Goal: Transaction & Acquisition: Purchase product/service

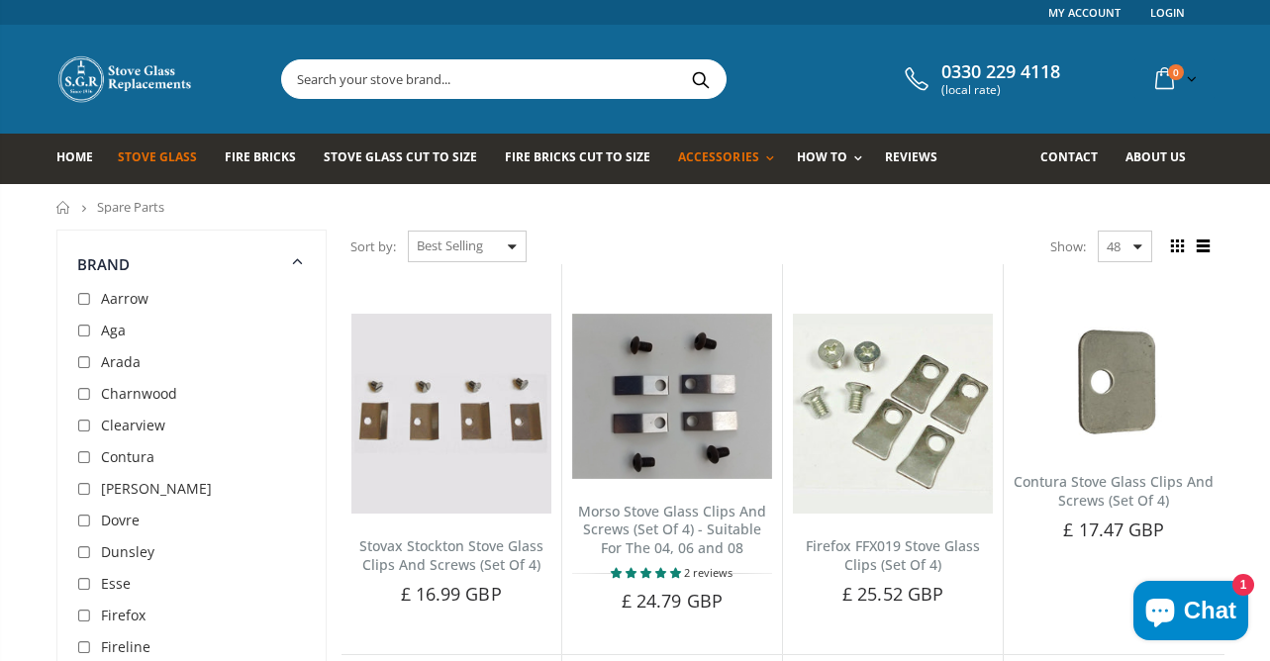
click at [155, 167] on link "Stove Glass" at bounding box center [165, 159] width 94 height 50
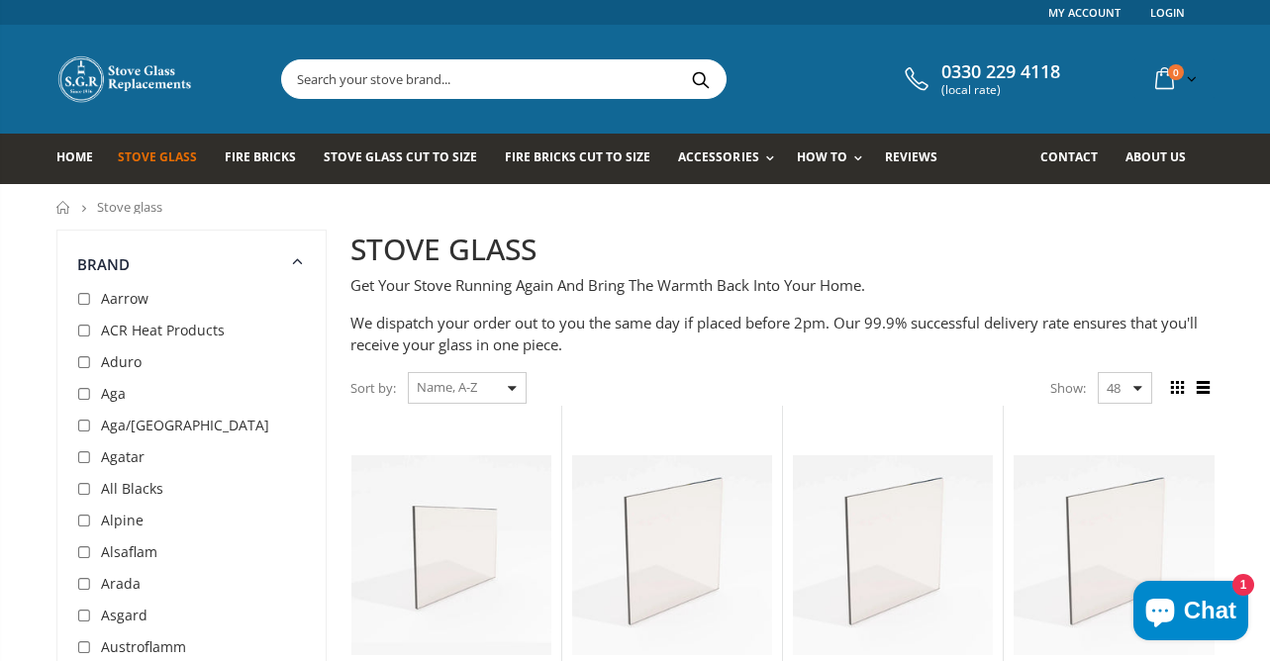
click at [458, 86] on input "text" at bounding box center [614, 79] width 665 height 38
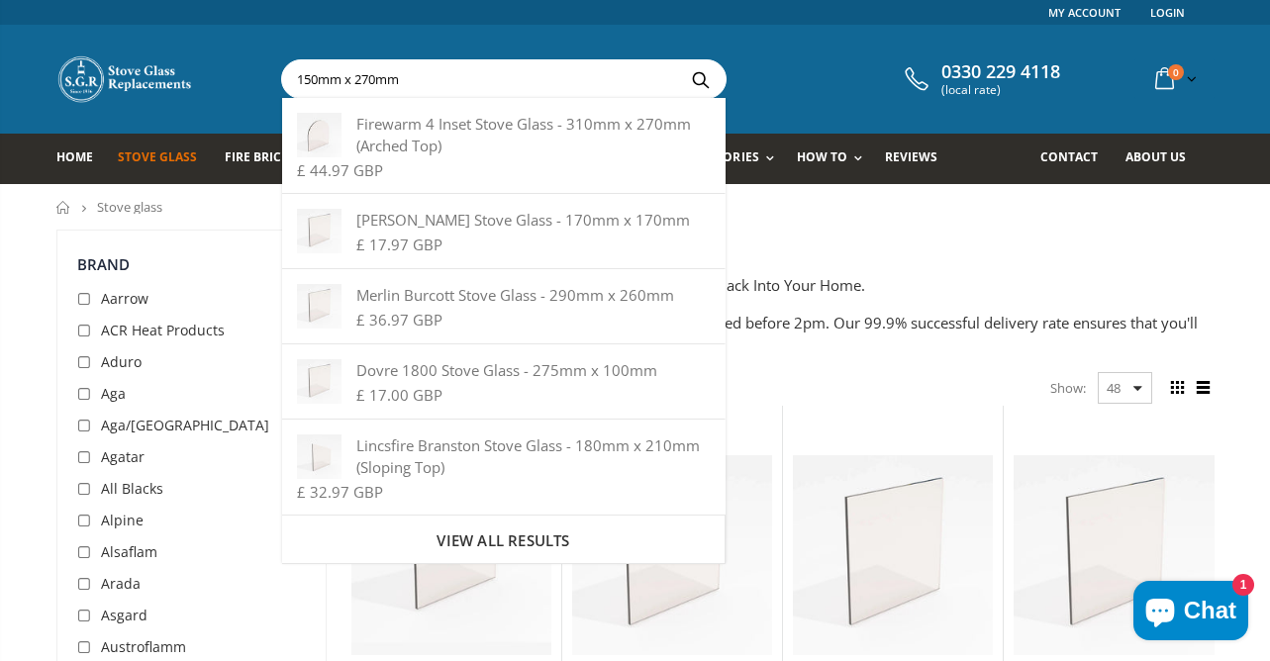
type input "150mm x 270mm"
click at [679, 60] on button "Search" at bounding box center [701, 79] width 45 height 38
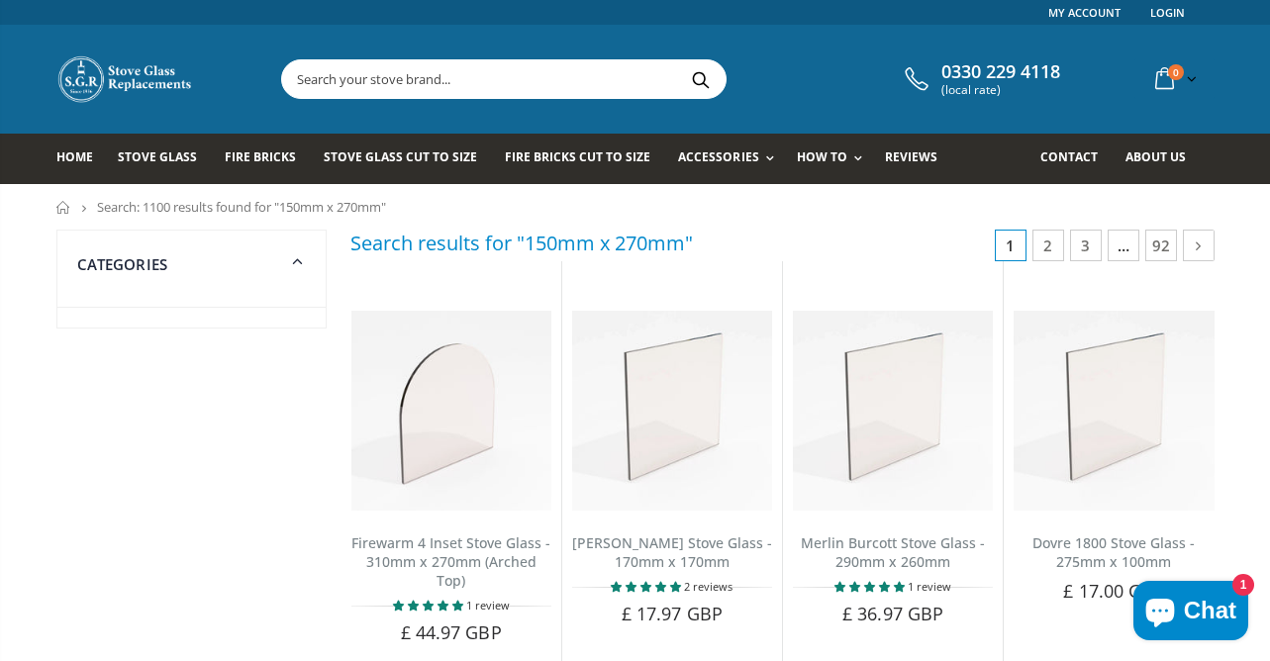
click at [286, 257] on span at bounding box center [298, 261] width 26 height 26
click at [286, 257] on icon at bounding box center [298, 260] width 26 height 24
click at [335, 81] on input "text" at bounding box center [614, 79] width 665 height 38
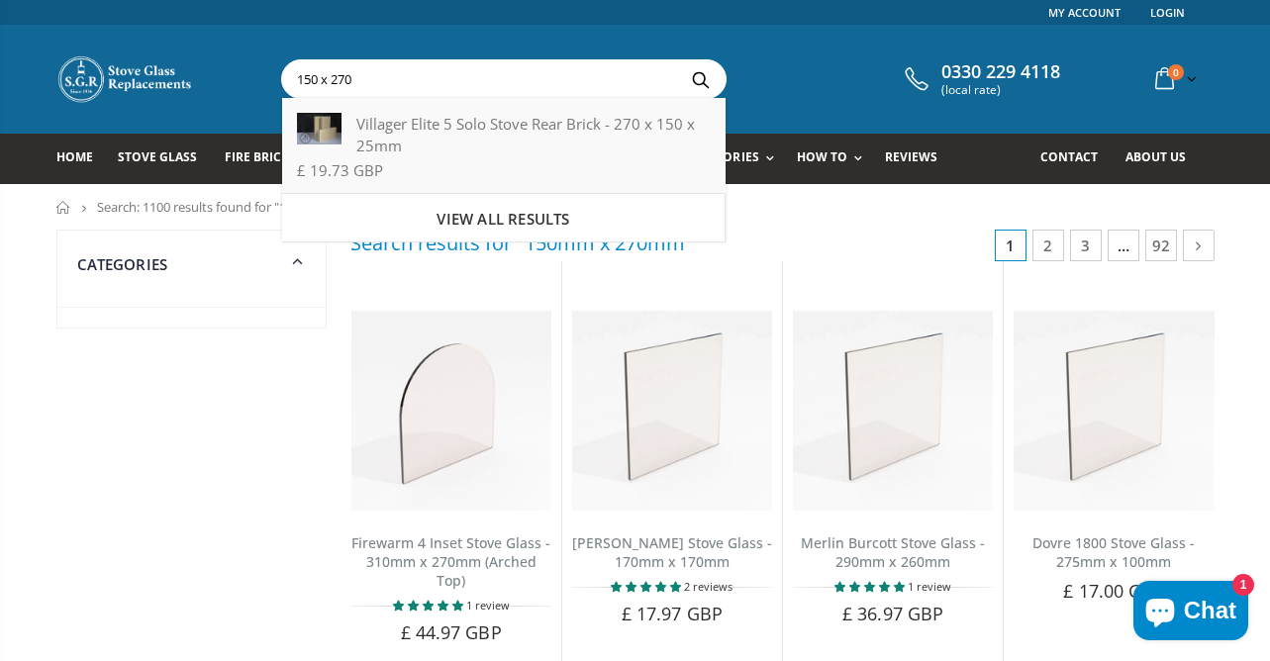
type input "150 x 270"
click at [407, 131] on div "Villager Elite 5 Solo Stove Rear Brick - 270 x 150 x 25mm" at bounding box center [503, 135] width 413 height 44
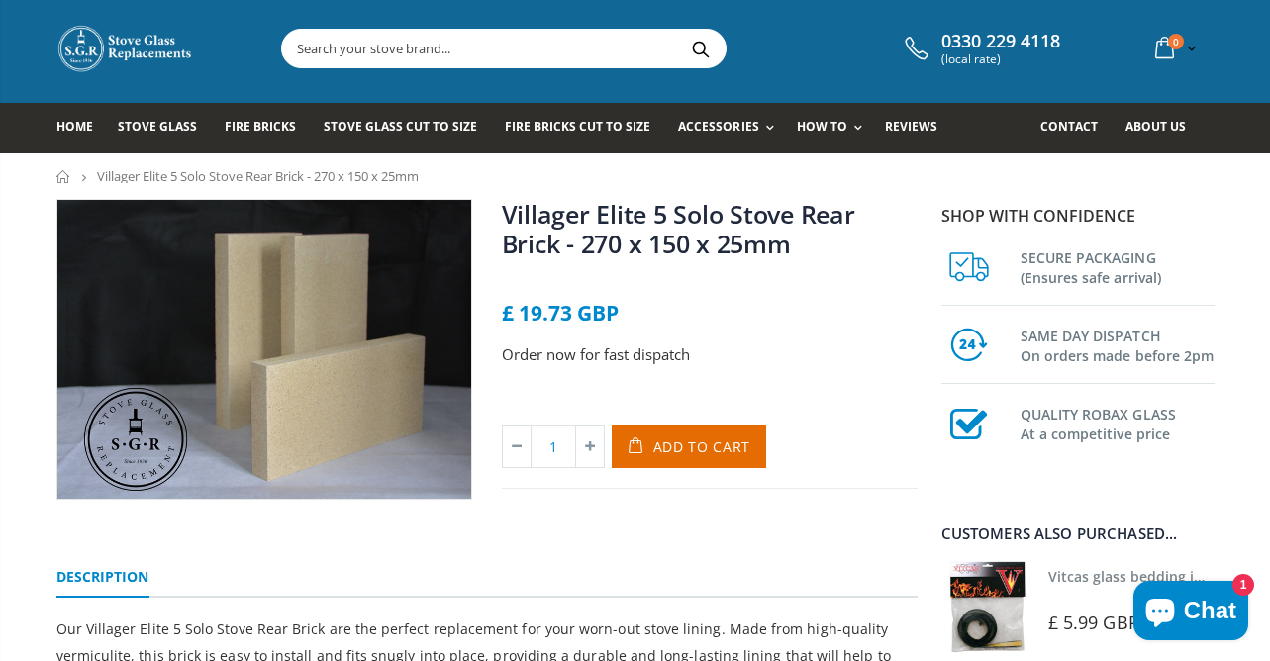
scroll to position [28, 0]
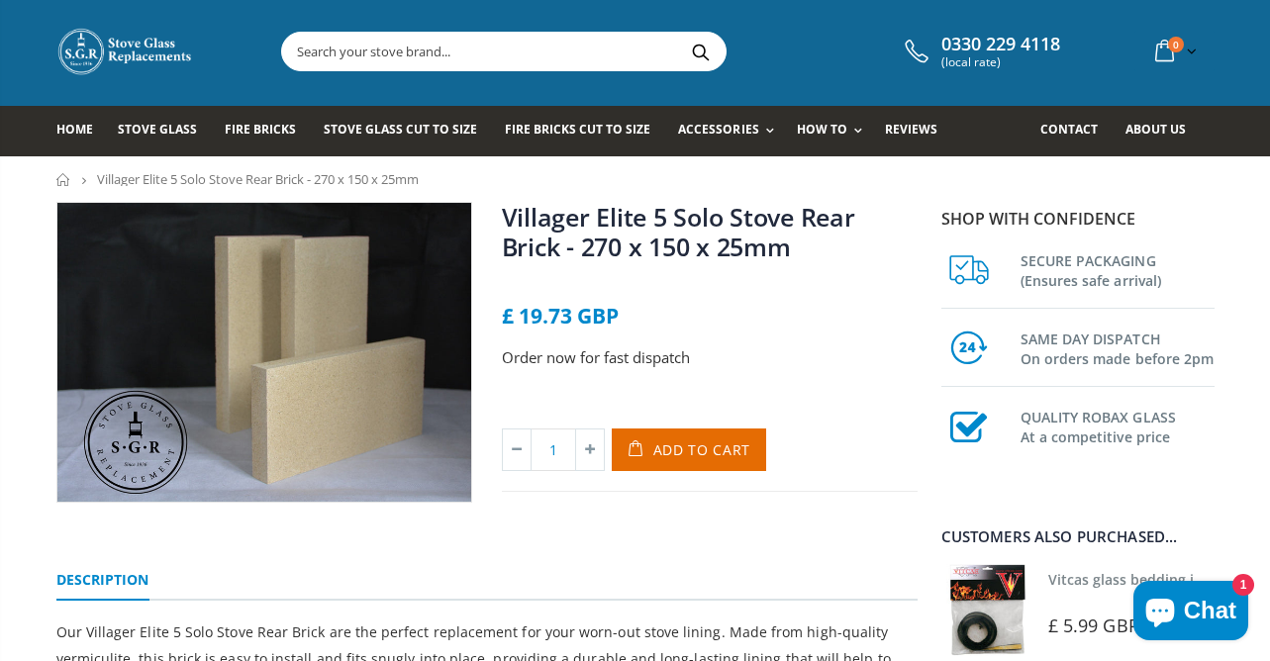
click at [371, 58] on input "text" at bounding box center [614, 52] width 665 height 38
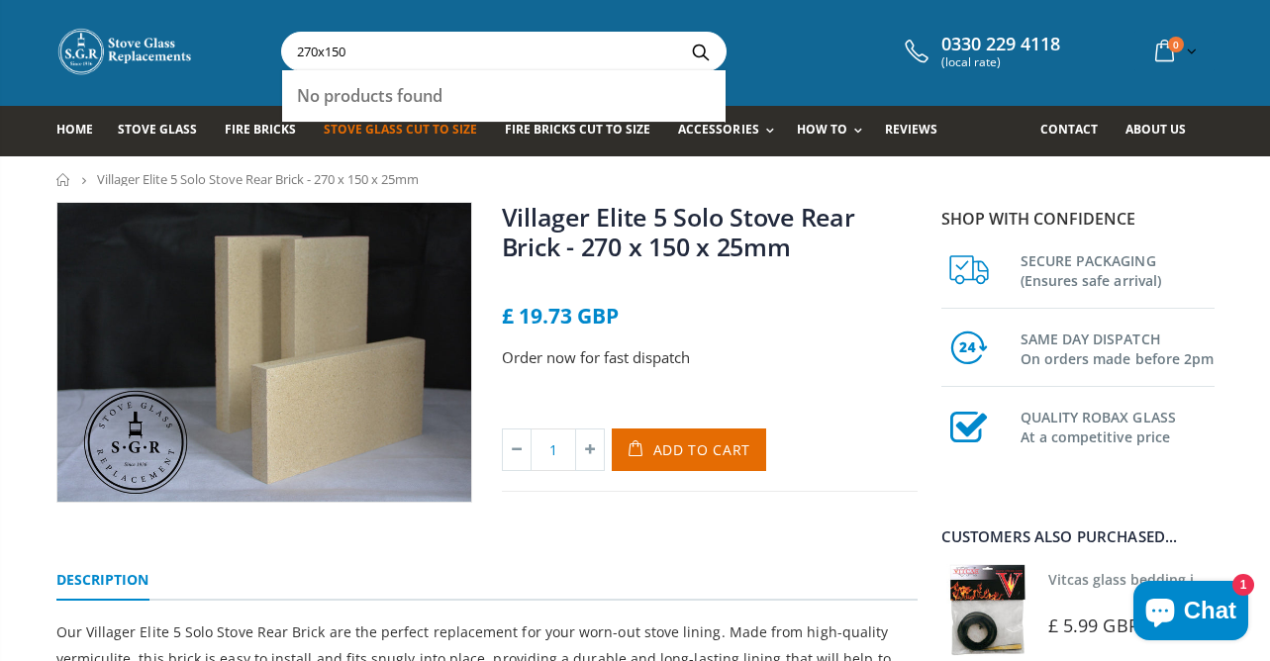
type input "270x150"
click at [358, 150] on link "Stove Glass Cut To Size" at bounding box center [408, 131] width 168 height 50
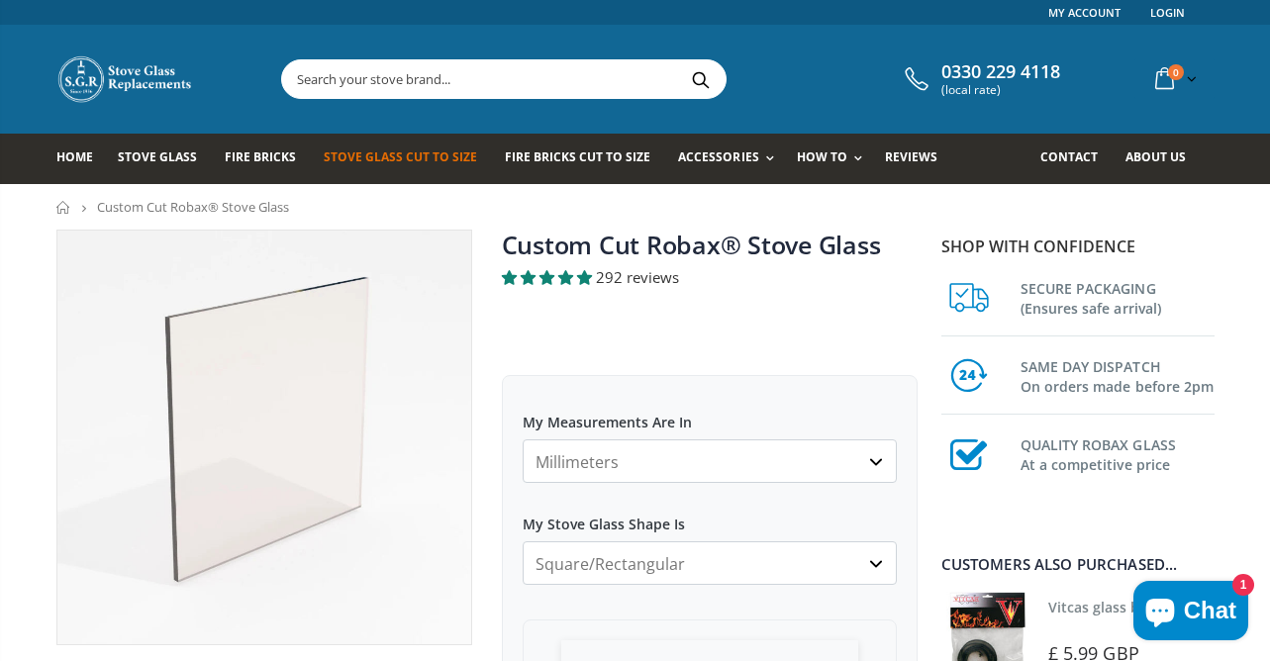
scroll to position [97, 0]
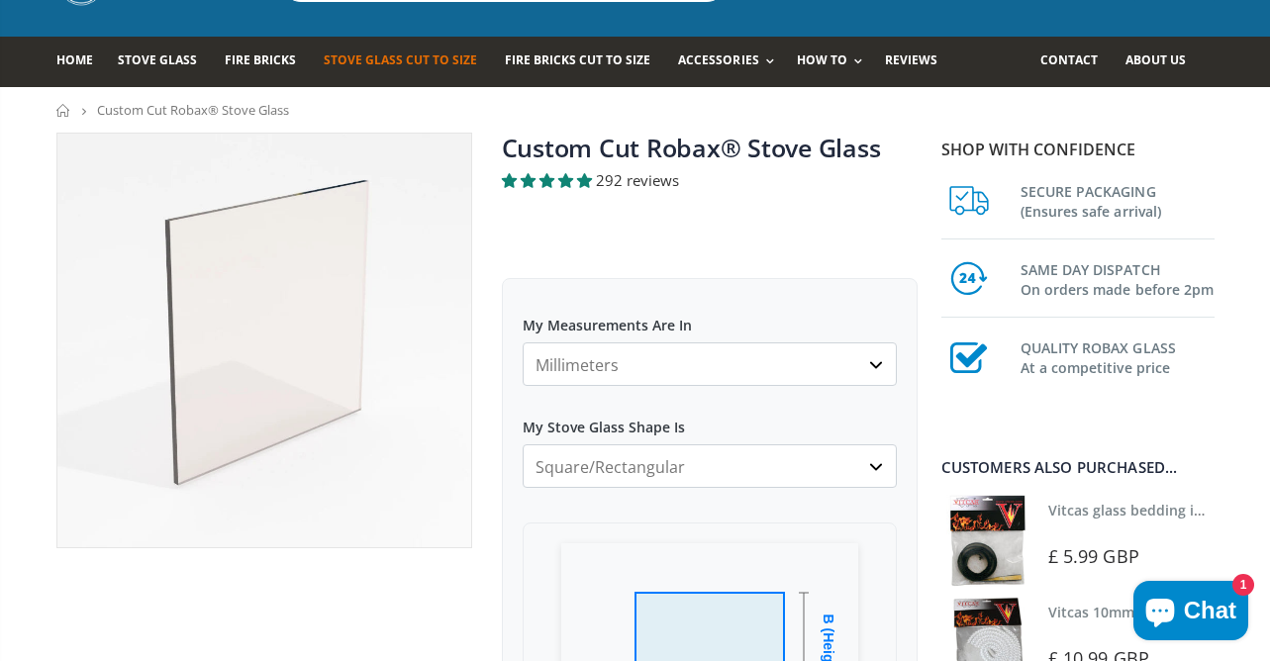
click at [734, 366] on select "Millimeters Centimeters Inches" at bounding box center [710, 364] width 374 height 44
click option "Millimeters" at bounding box center [0, 0] width 0 height 0
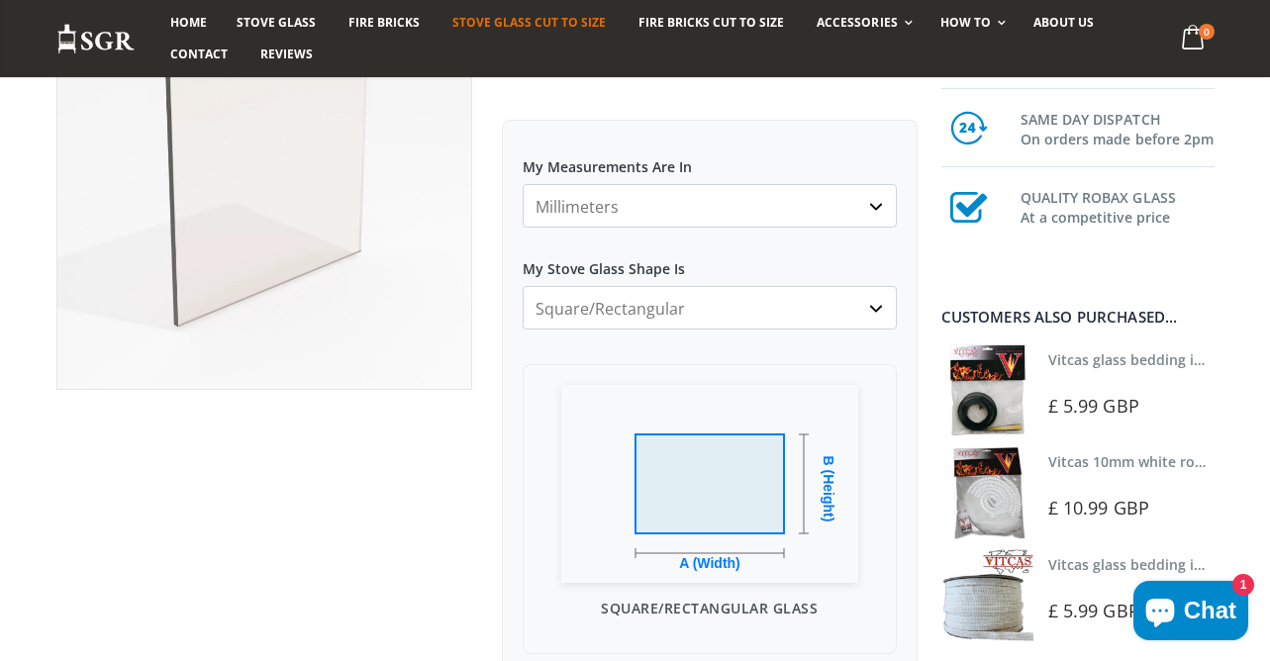
scroll to position [283, 0]
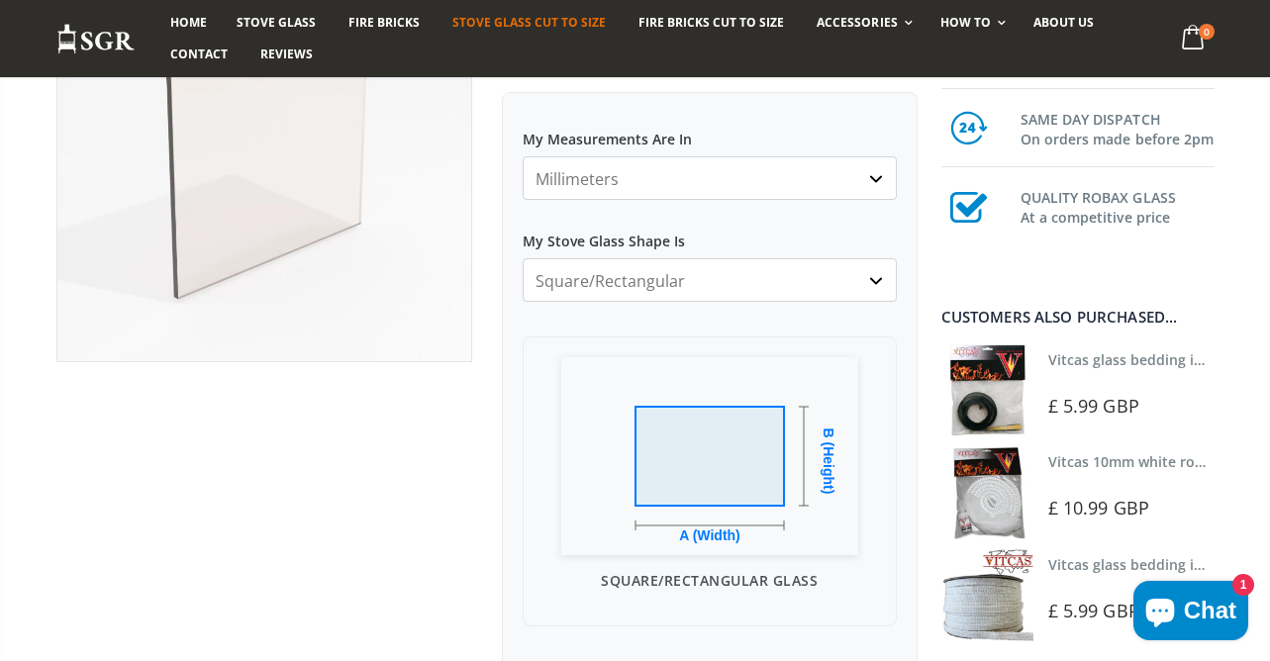
click option "Square/Rectangular" at bounding box center [0, 0] width 0 height 0
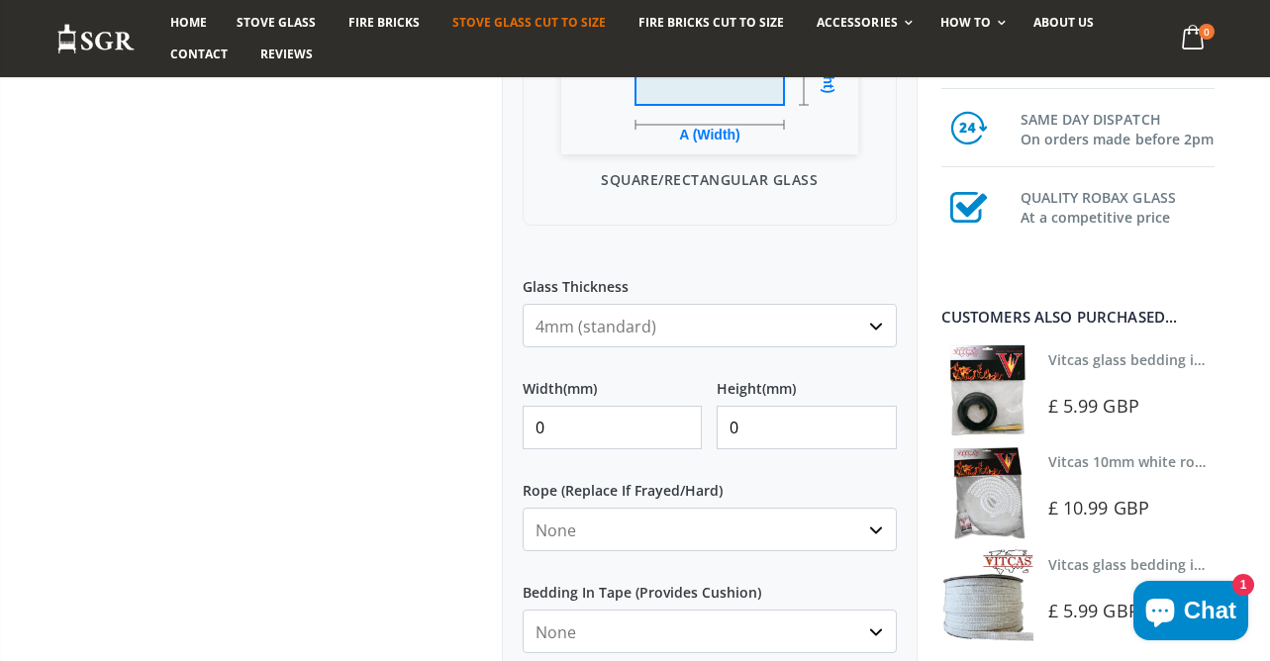
scroll to position [692, 0]
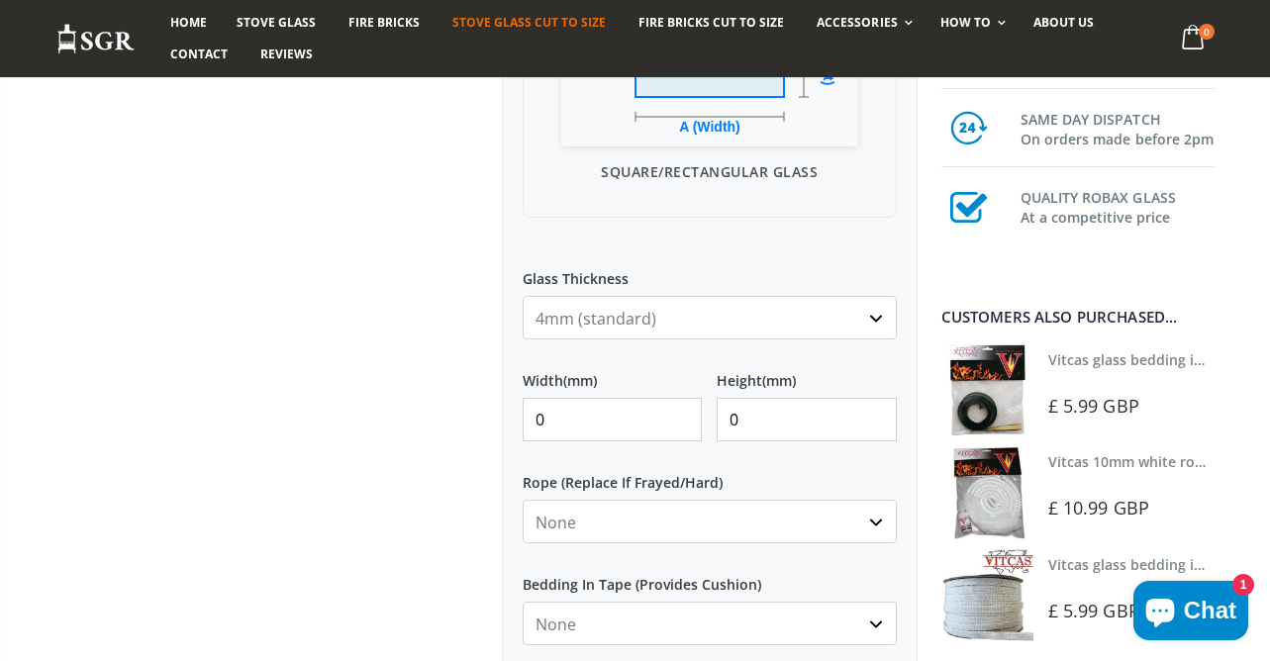
click at [625, 423] on input "0" at bounding box center [613, 420] width 180 height 44
type input "270"
click at [765, 411] on input "0" at bounding box center [807, 420] width 180 height 44
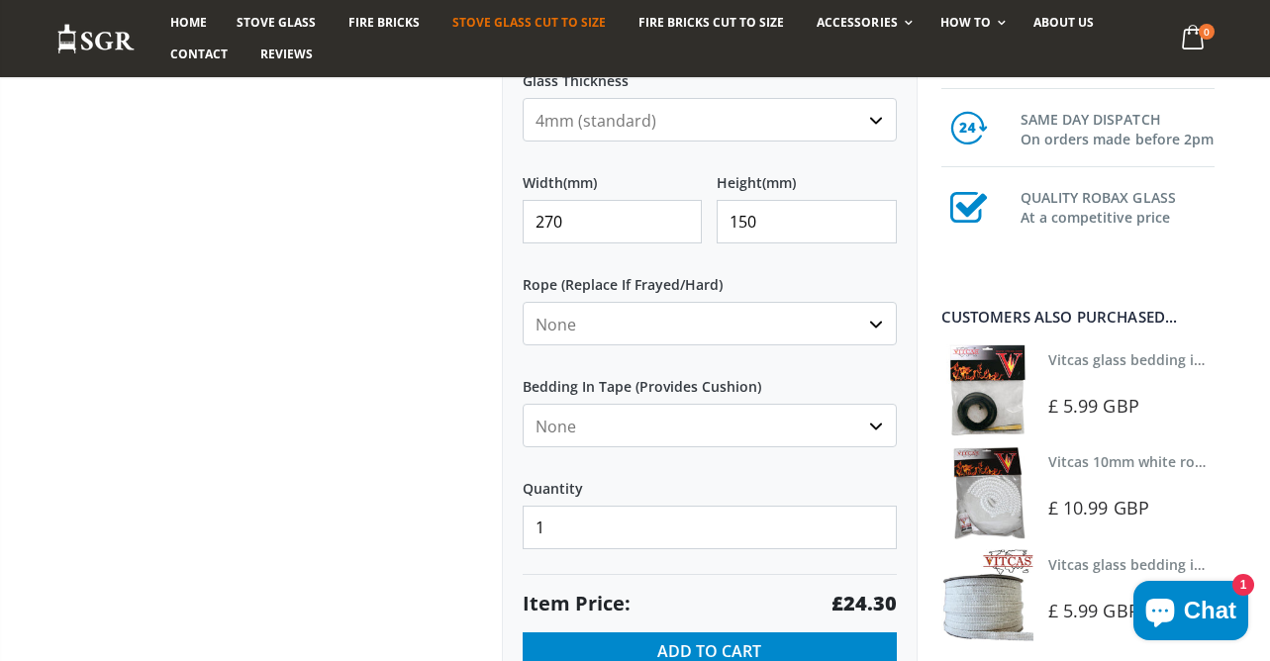
scroll to position [899, 0]
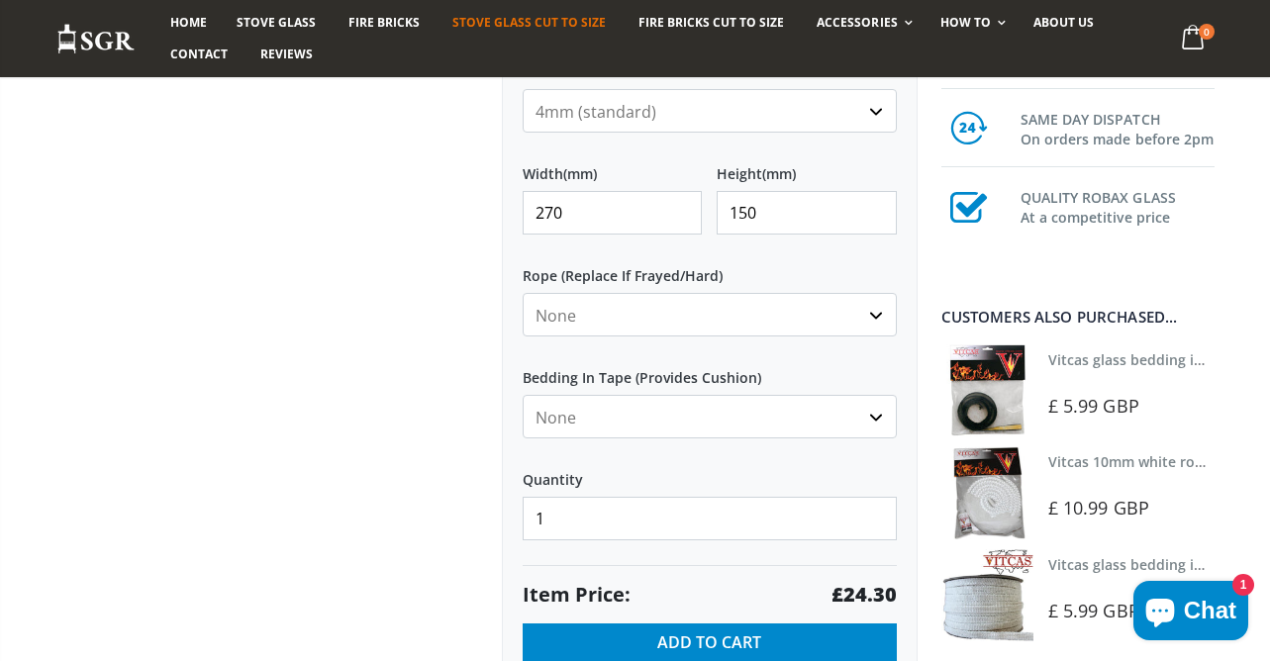
type input "150"
click option "Black" at bounding box center [0, 0] width 0 height 0
select select "none"
click option "None" at bounding box center [0, 0] width 0 height 0
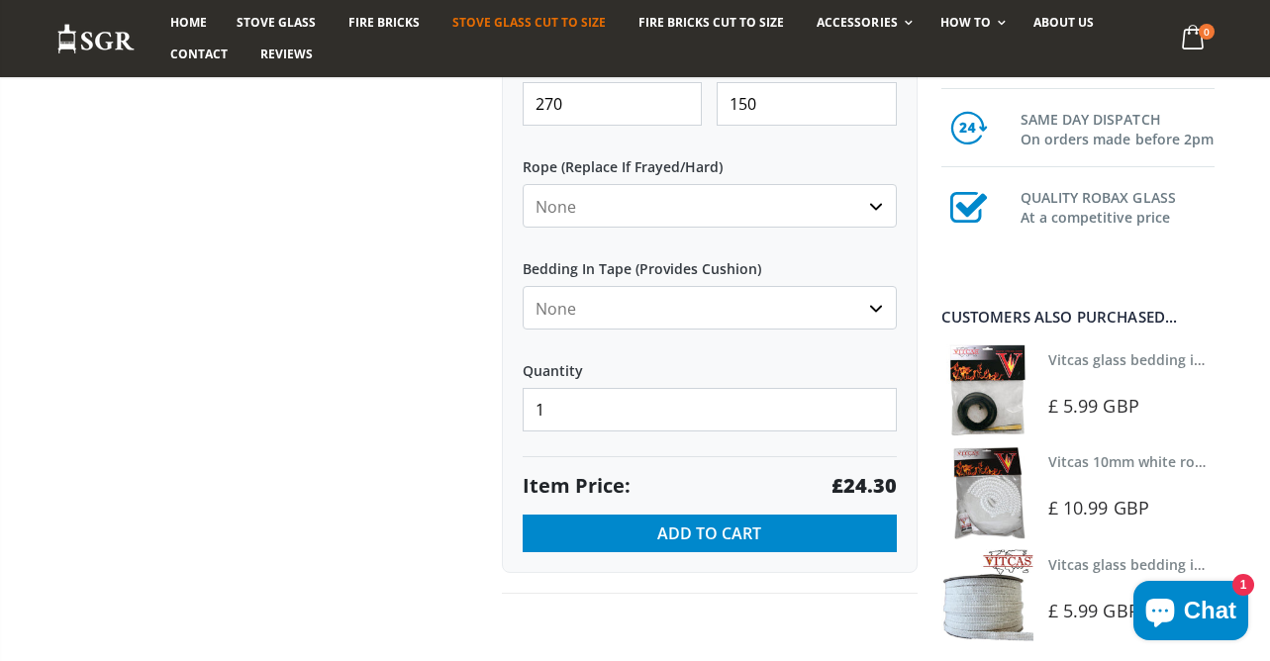
scroll to position [1011, 0]
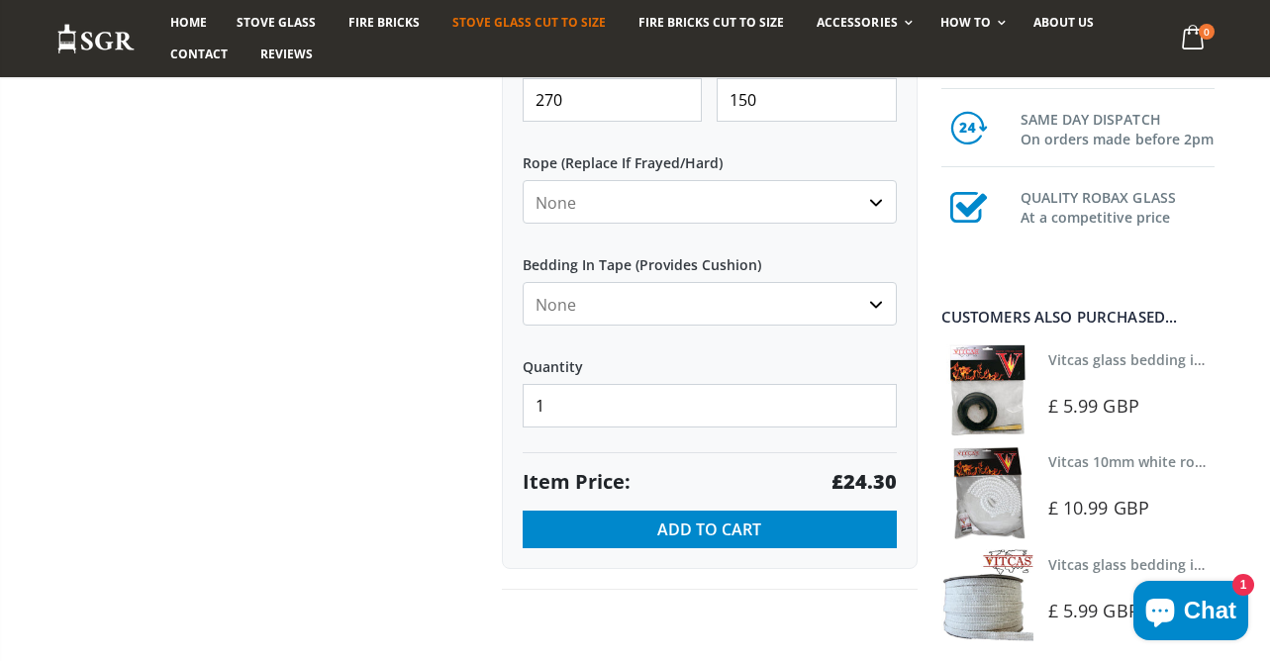
click at [698, 391] on input "1" at bounding box center [710, 406] width 374 height 44
type input "2"
click at [955, 364] on img at bounding box center [987, 390] width 92 height 92
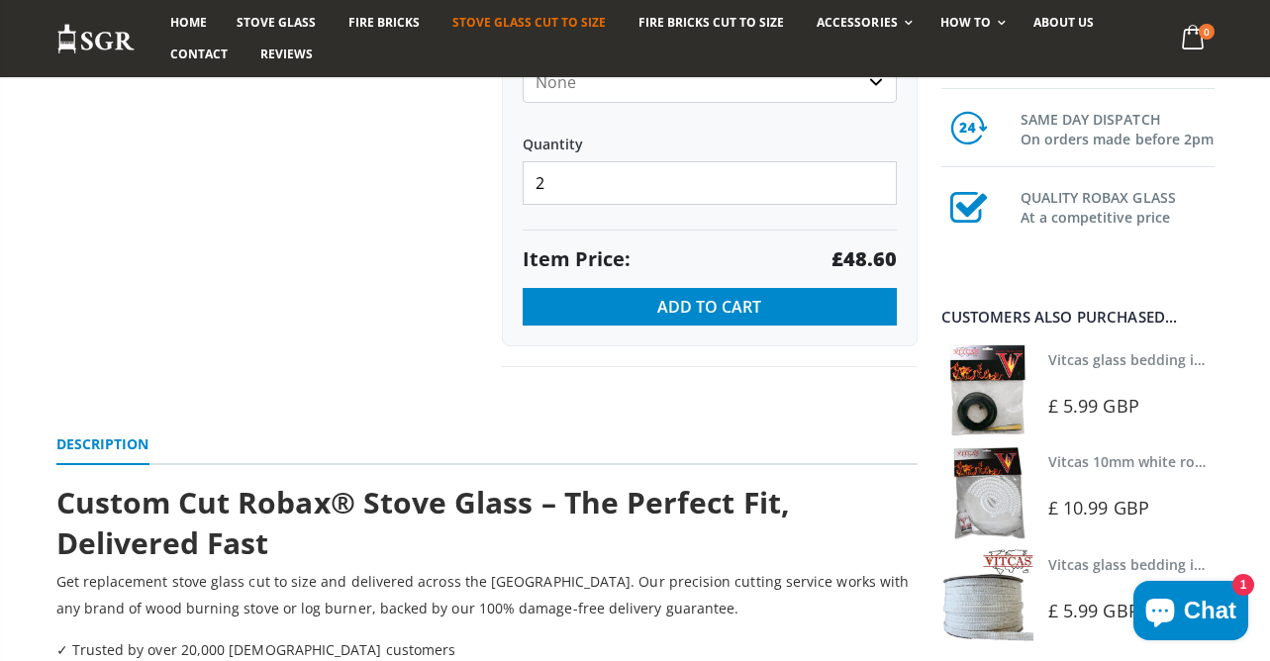
scroll to position [1243, 0]
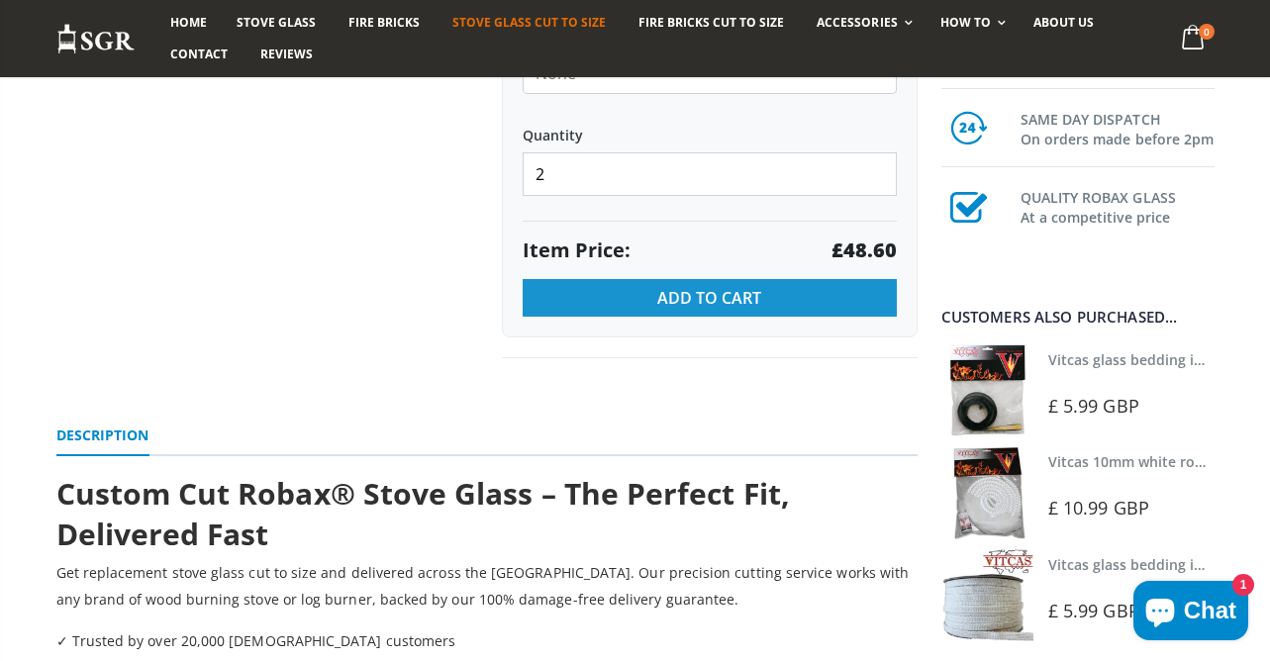
click at [663, 304] on span "Add to Cart" at bounding box center [709, 298] width 104 height 22
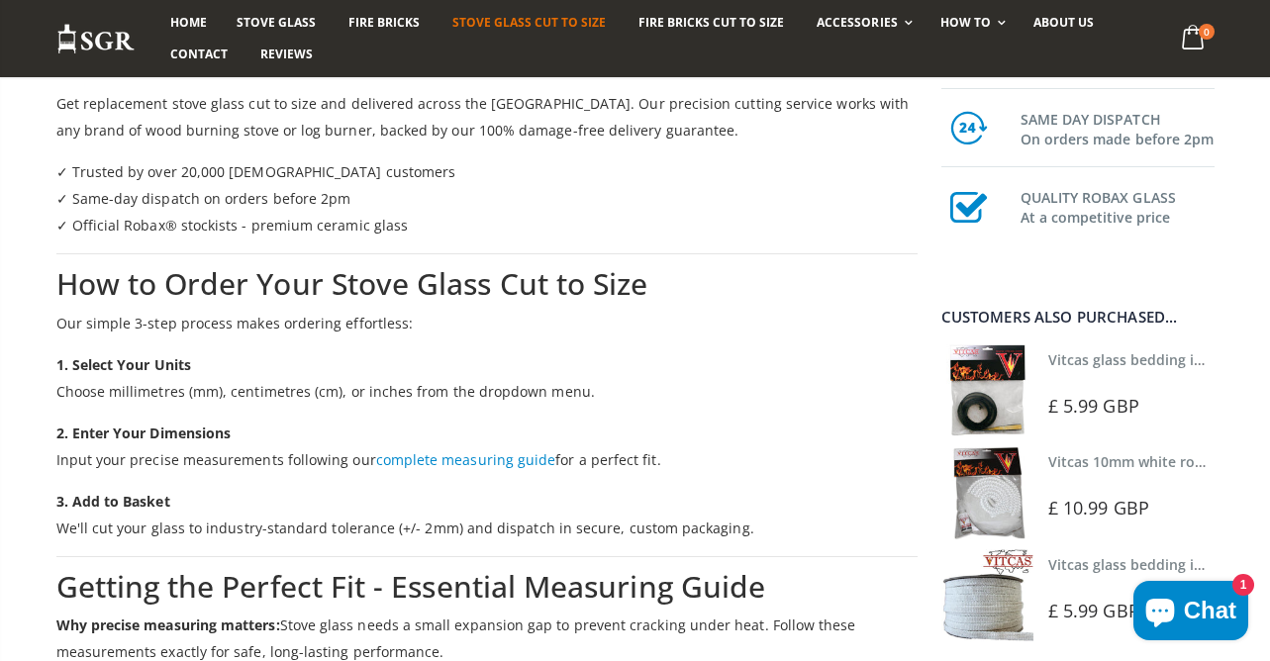
scroll to position [1718, 0]
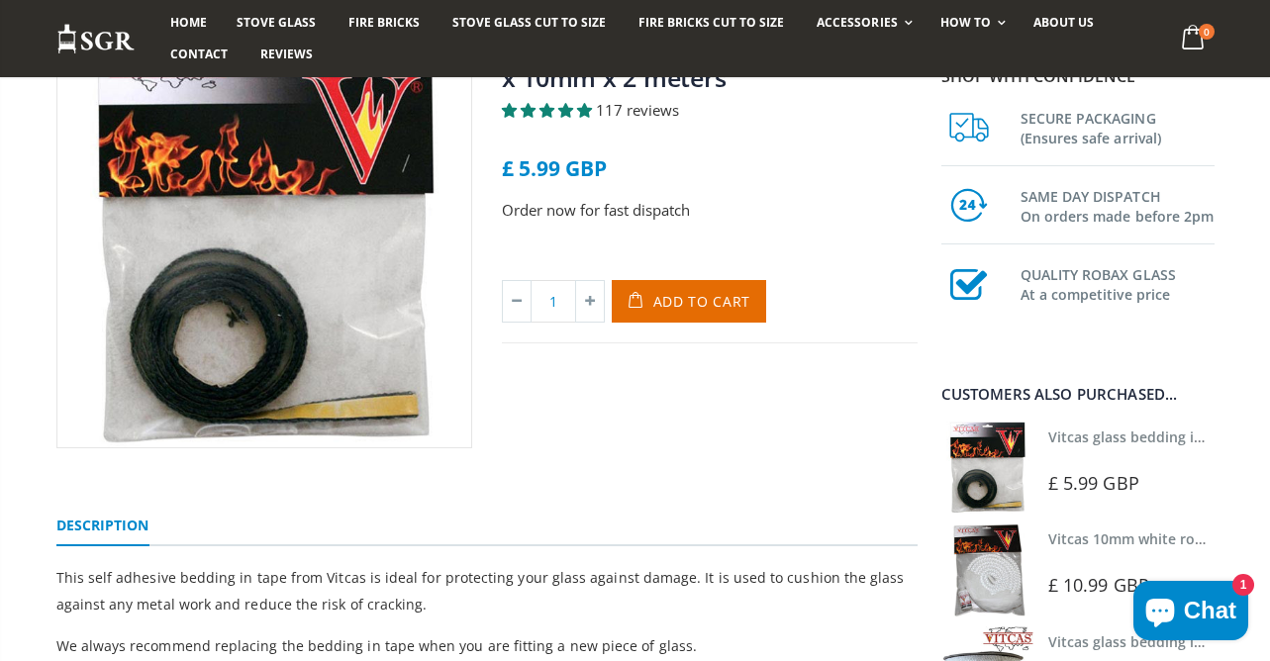
scroll to position [185, 0]
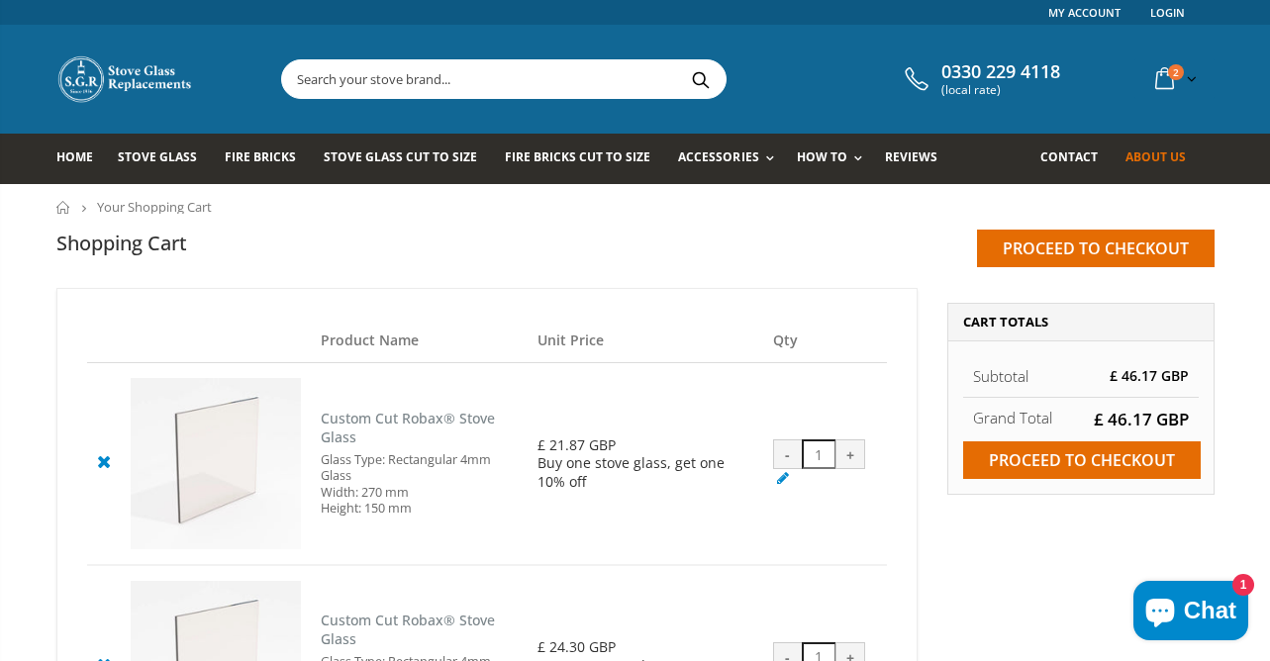
click at [1143, 170] on link "About us" at bounding box center [1162, 159] width 75 height 50
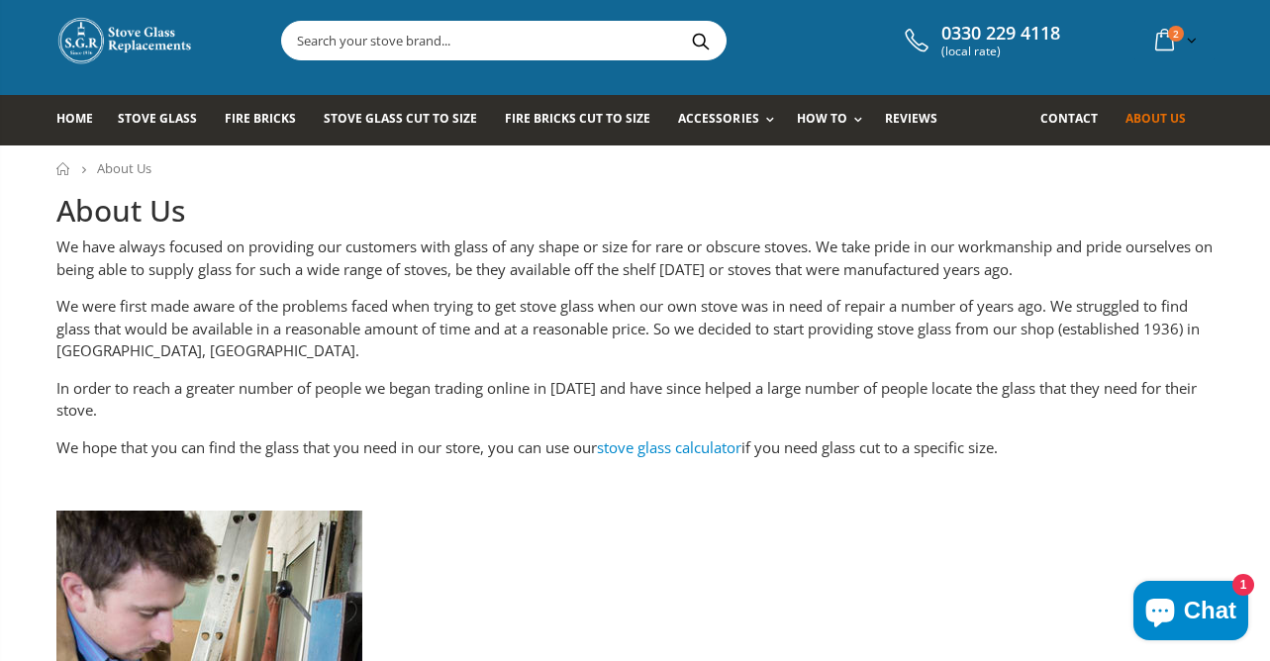
scroll to position [63, 0]
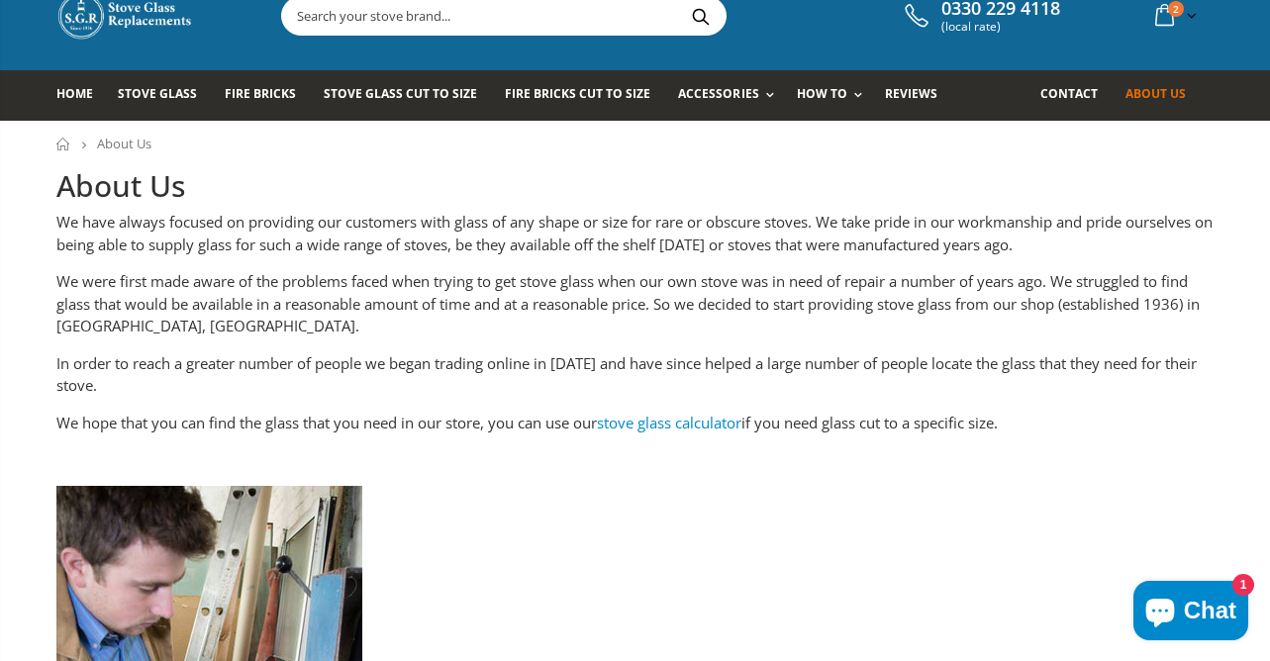
drag, startPoint x: 61, startPoint y: 182, endPoint x: 194, endPoint y: 182, distance: 132.6
click at [194, 182] on h1 "About Us" at bounding box center [635, 186] width 1158 height 41
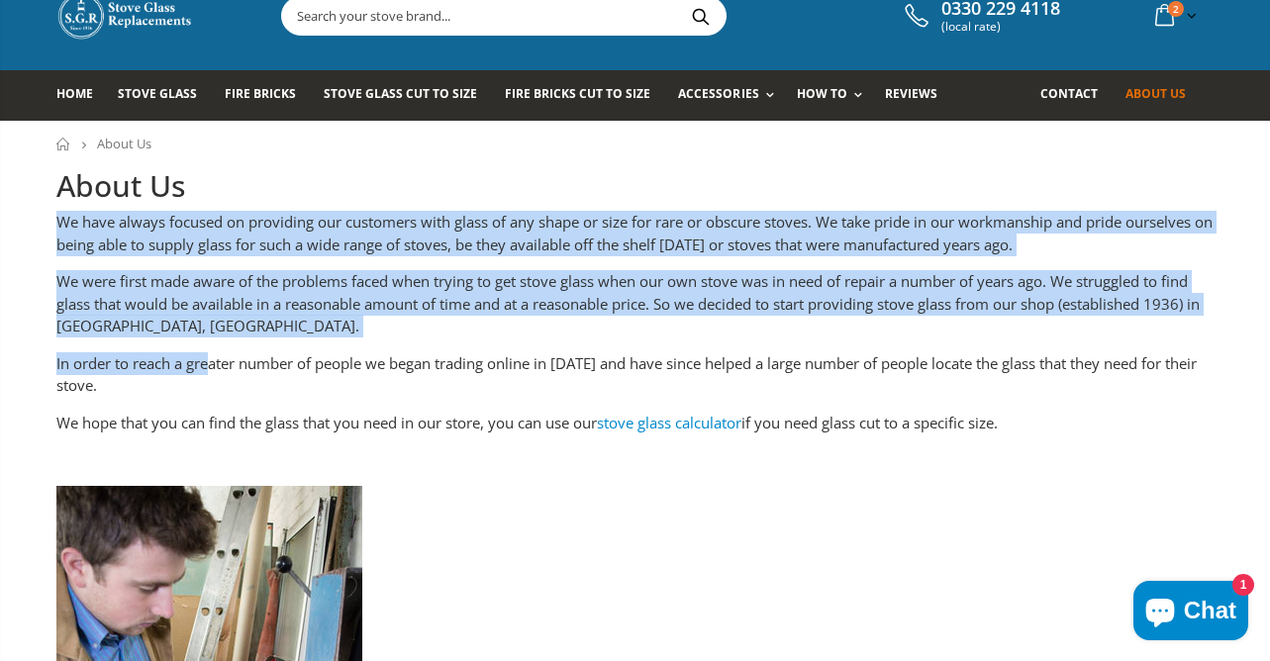
drag, startPoint x: 59, startPoint y: 225, endPoint x: 214, endPoint y: 355, distance: 202.2
click at [271, 320] on p "We were first made aware of the problems faced when trying to get stove glass w…" at bounding box center [635, 303] width 1158 height 67
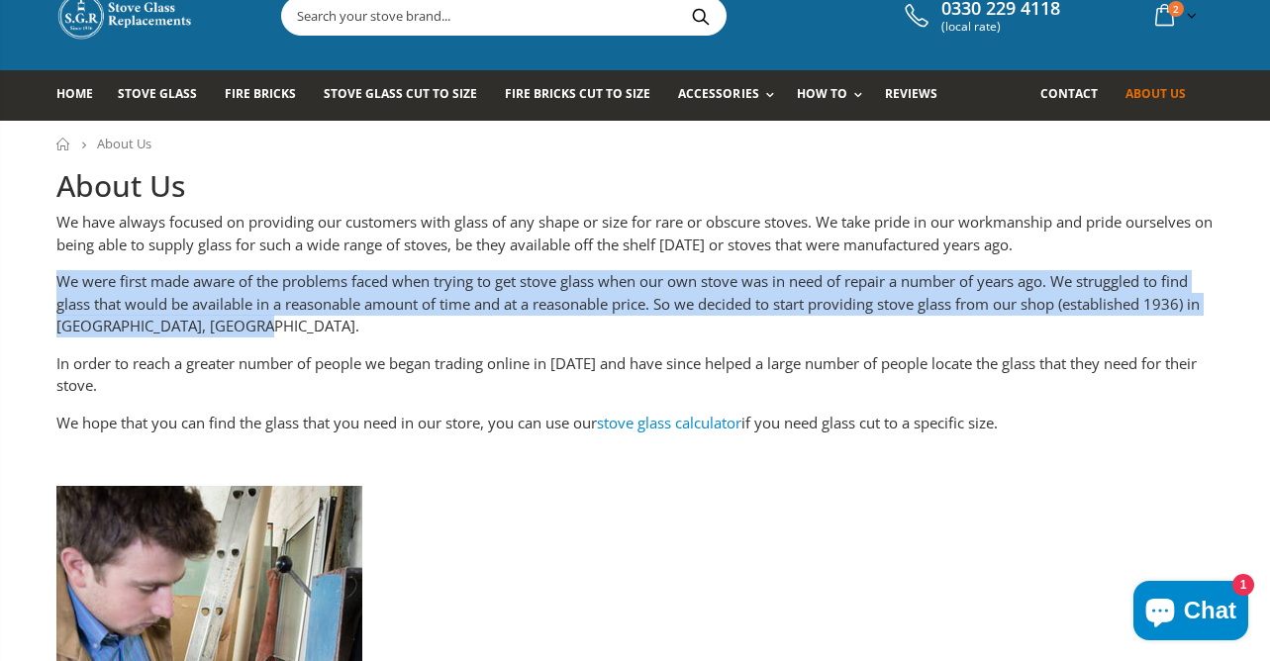
drag, startPoint x: 241, startPoint y: 325, endPoint x: 51, endPoint y: 274, distance: 196.6
click at [51, 274] on div "About Us We have always focused on providing our customers with glass of any sh…" at bounding box center [636, 656] width 1188 height 981
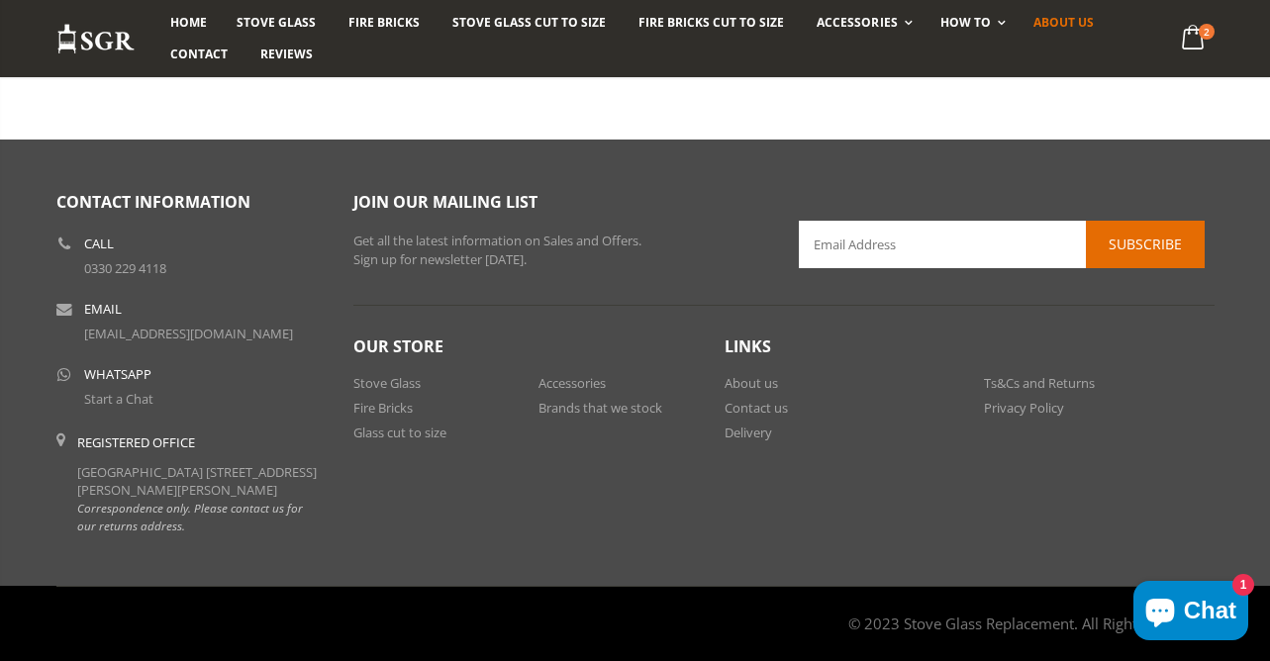
scroll to position [0, 0]
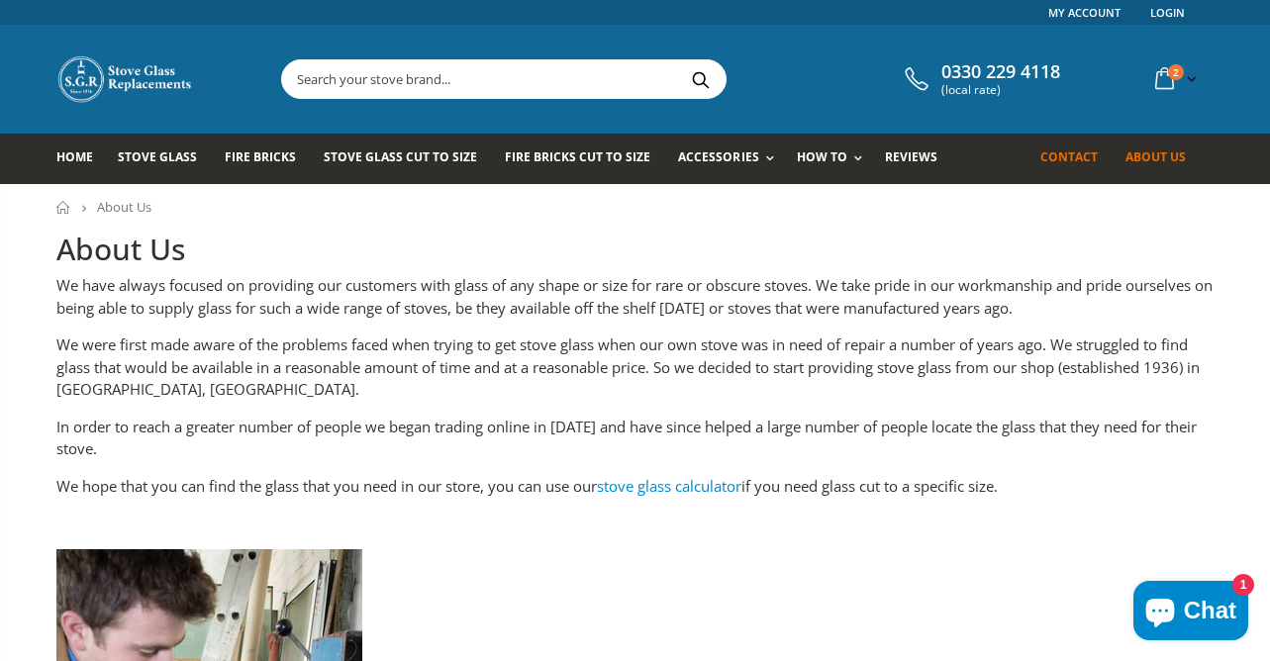
click at [1059, 148] on link "Contact" at bounding box center [1076, 159] width 72 height 50
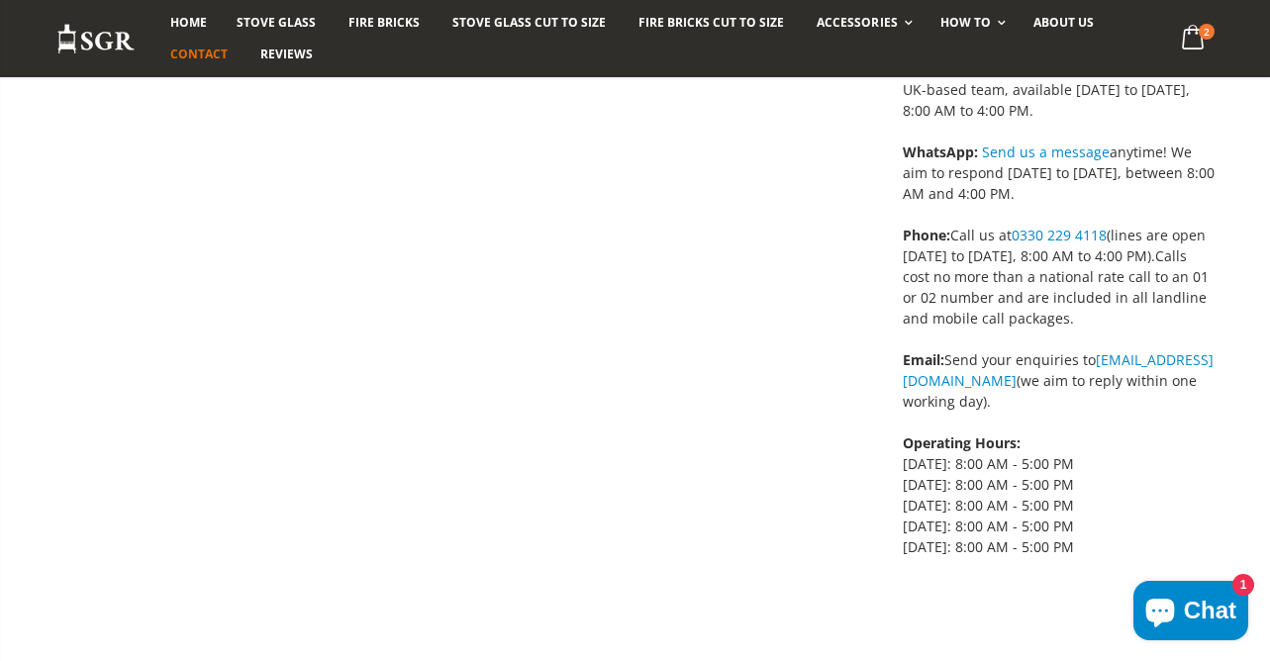
scroll to position [459, 0]
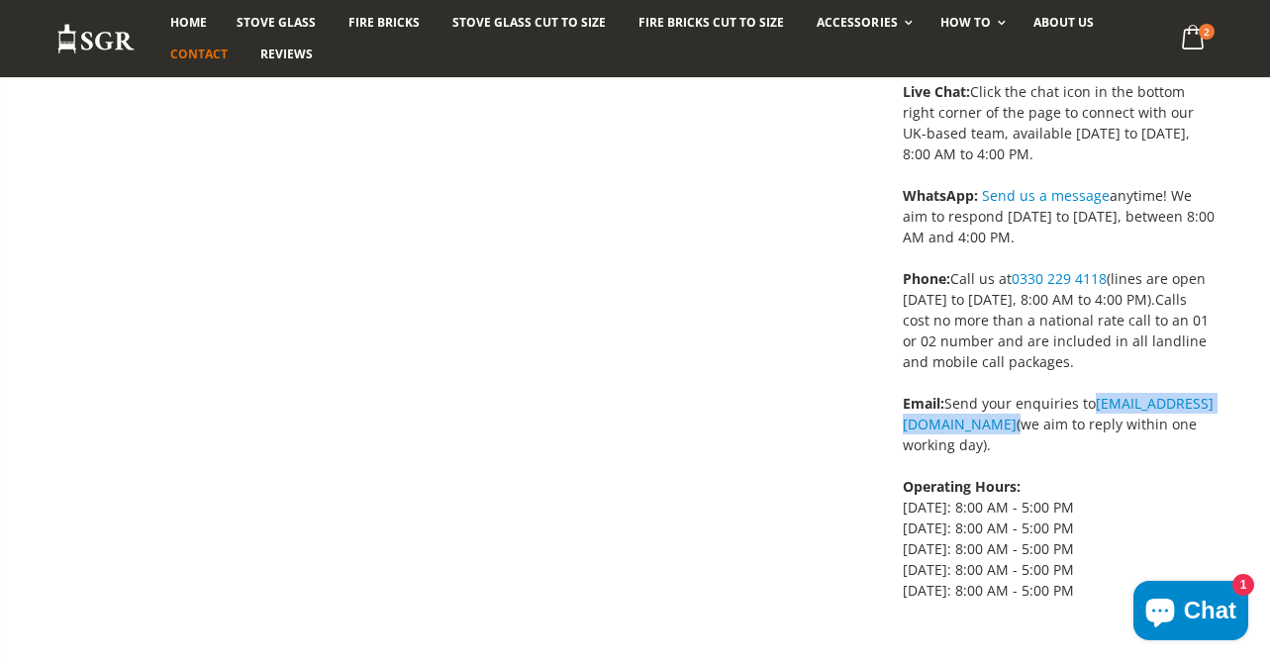
drag, startPoint x: 1130, startPoint y: 426, endPoint x: 900, endPoint y: 428, distance: 230.6
click at [900, 428] on div "If you have any questions or prefer to order your glass over the phone, feel fr…" at bounding box center [1031, 230] width 366 height 921
copy span "[EMAIL_ADDRESS][DOMAIN_NAME]"
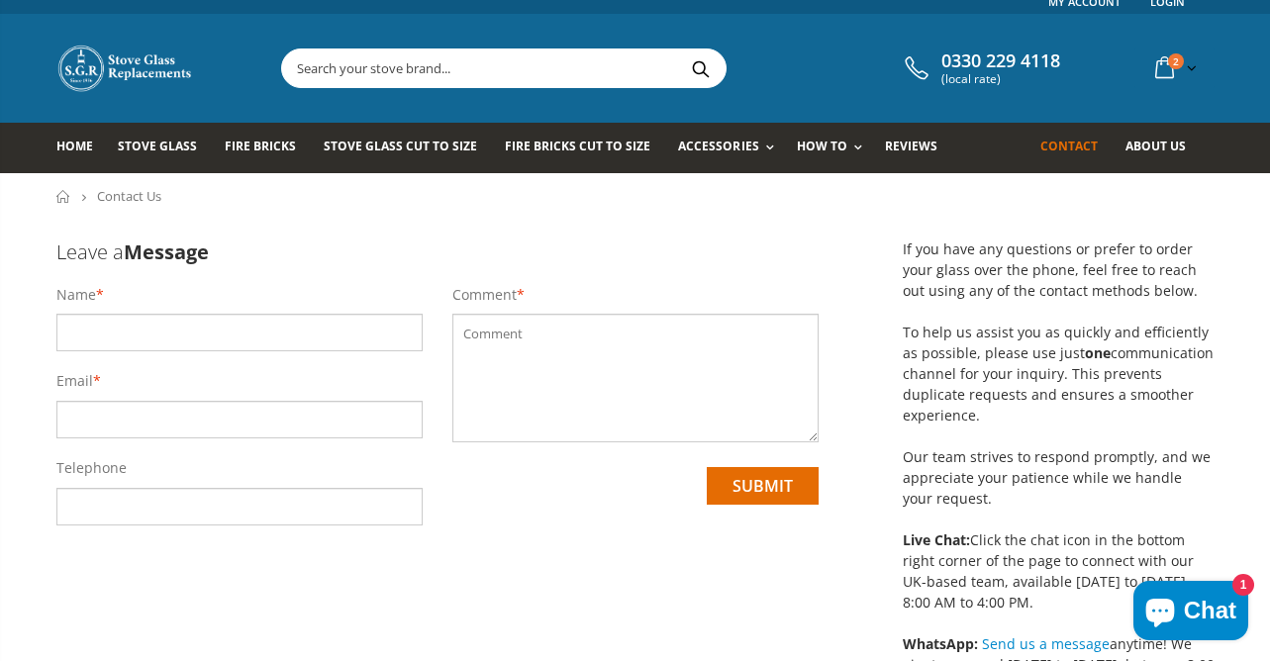
scroll to position [0, 0]
